Goal: Browse casually

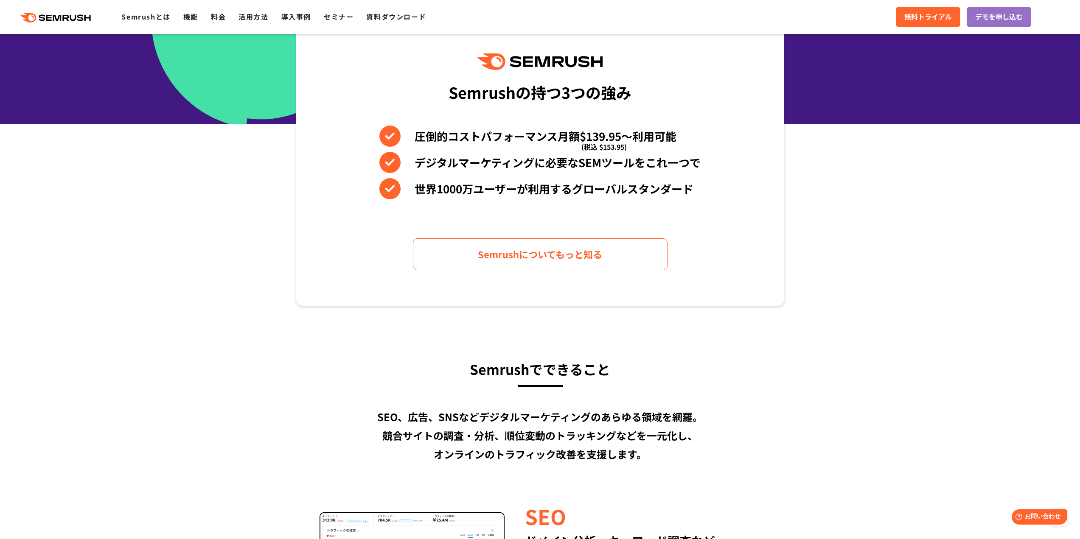
scroll to position [350, 0]
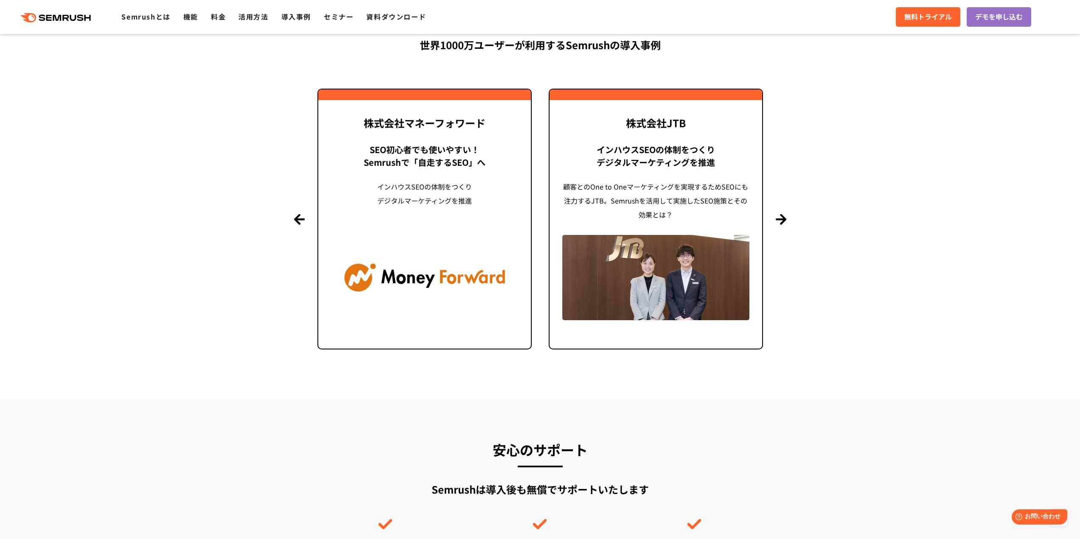
scroll to position [2025, 0]
click at [783, 220] on button "Next" at bounding box center [781, 218] width 11 height 11
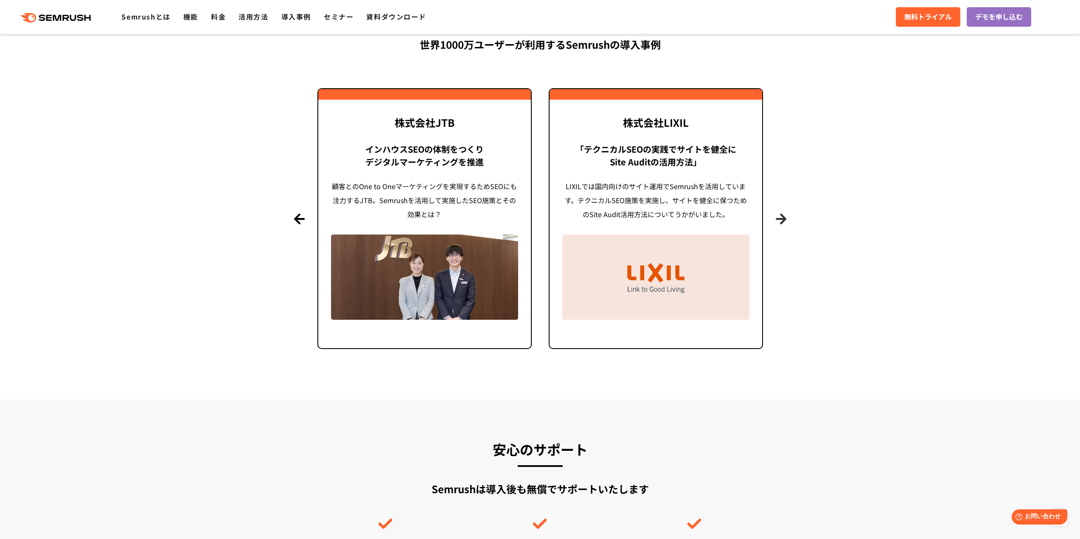
click at [780, 224] on button "Next" at bounding box center [781, 218] width 11 height 11
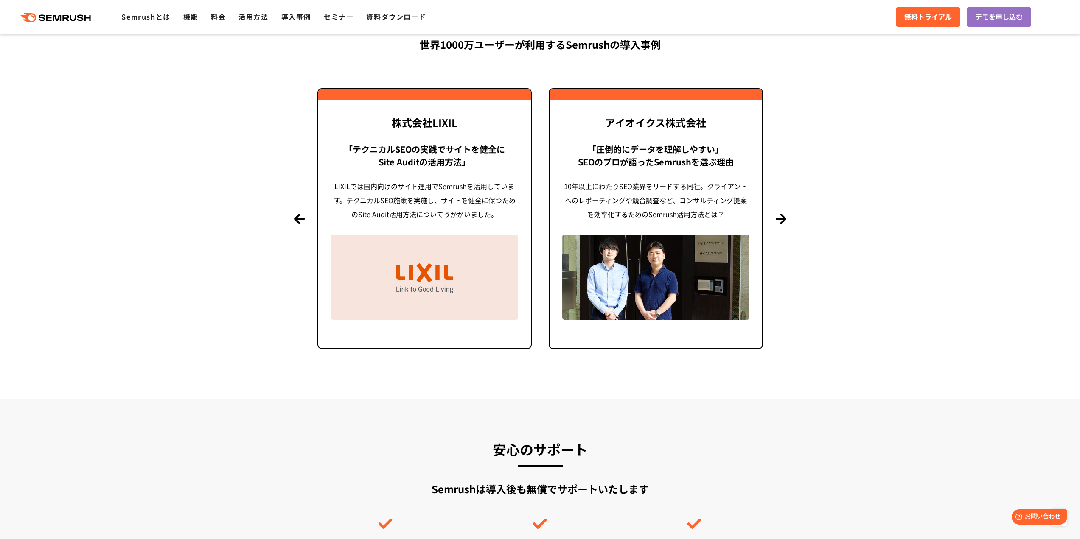
click at [778, 225] on section "導入事例 世界1000万ユーザーが利用する Semrushの導入事例 Previous 株式会社LIXIL 「テクニカルSEOの実践でサイトを健全に Site…" at bounding box center [540, 176] width 1080 height 448
click at [776, 228] on section "導入事例 世界1000万ユーザーが利用する Semrushの導入事例 Previous 株式会社LIXIL 「テクニカルSEOの実践でサイトを健全に Site…" at bounding box center [540, 176] width 1080 height 448
click at [781, 222] on button "Next" at bounding box center [781, 218] width 11 height 11
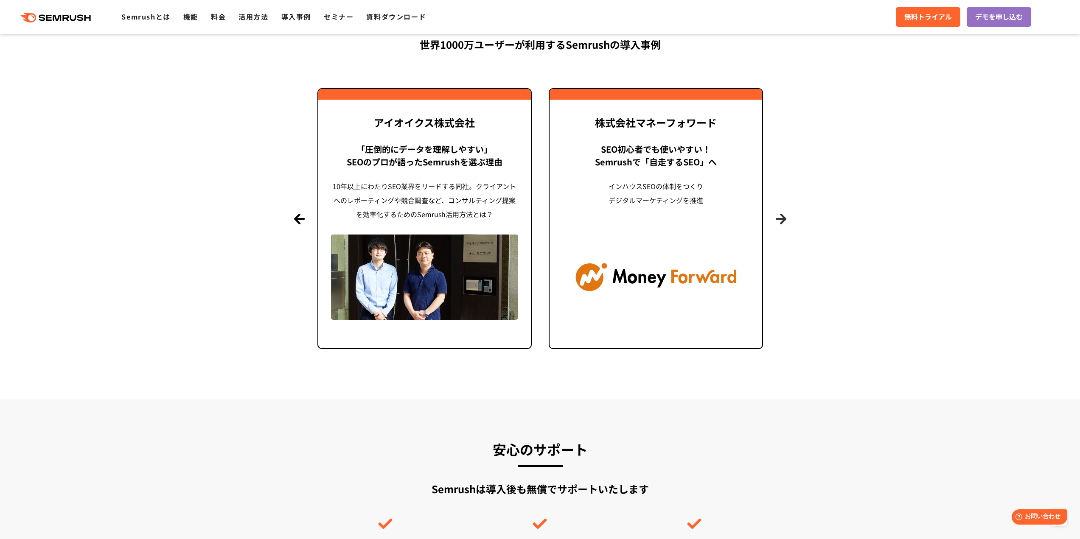
click at [781, 222] on button "Next" at bounding box center [781, 218] width 11 height 11
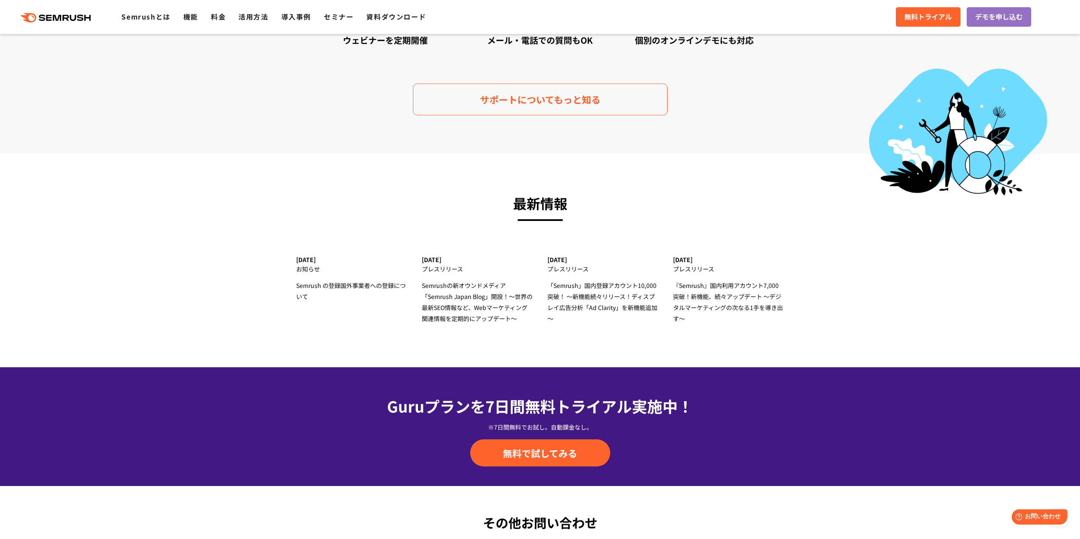
scroll to position [2534, 0]
